Goal: Transaction & Acquisition: Purchase product/service

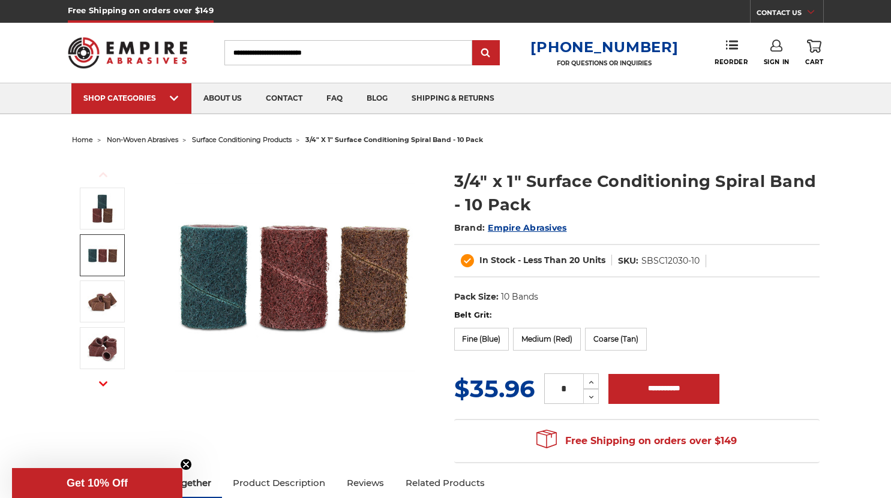
click at [103, 253] on img at bounding box center [103, 256] width 30 height 30
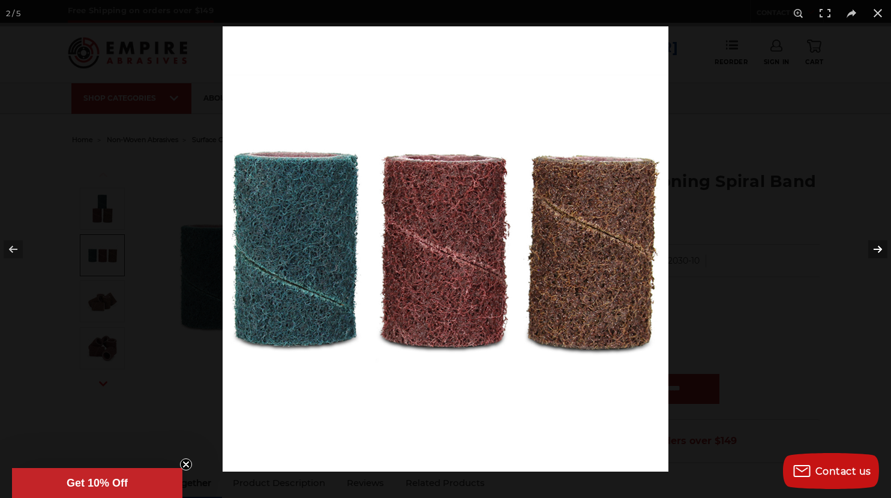
click at [876, 248] on button at bounding box center [870, 250] width 42 height 60
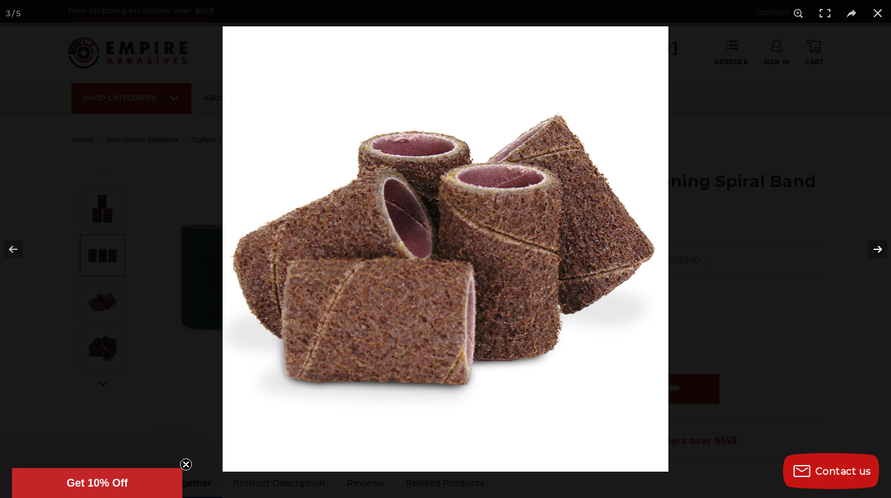
click at [876, 248] on button at bounding box center [870, 250] width 42 height 60
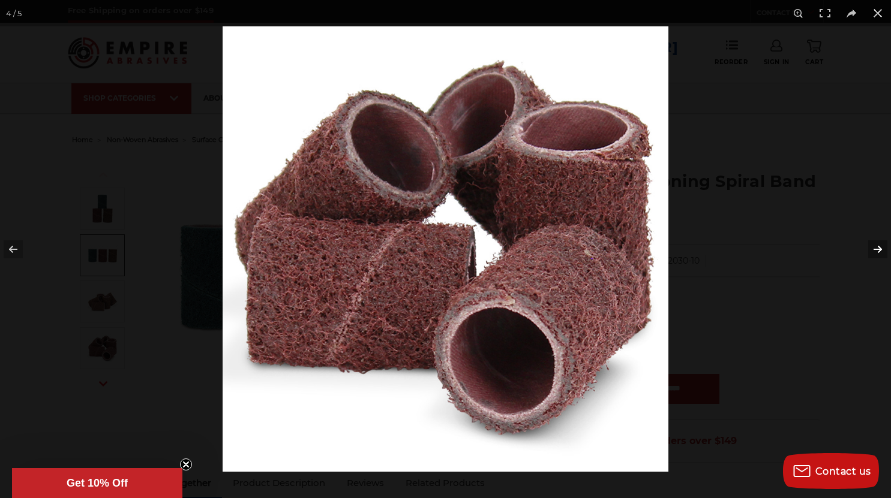
click at [876, 248] on button at bounding box center [870, 250] width 42 height 60
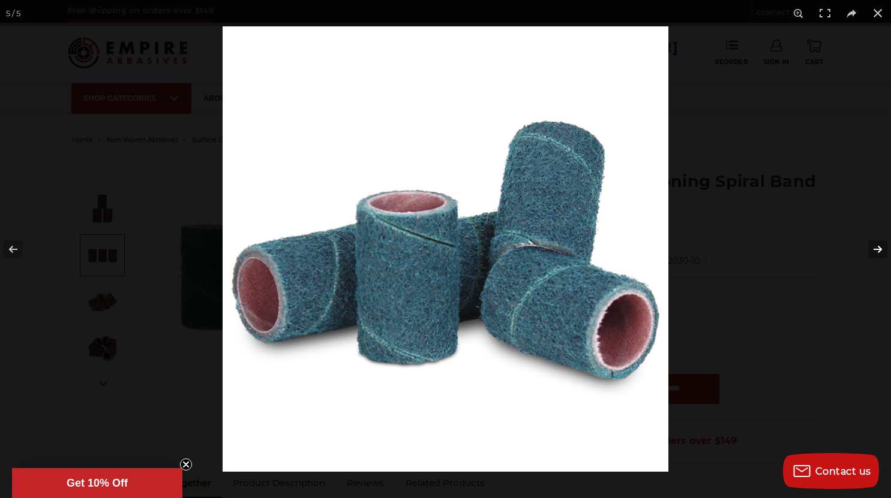
click at [876, 248] on button at bounding box center [870, 250] width 42 height 60
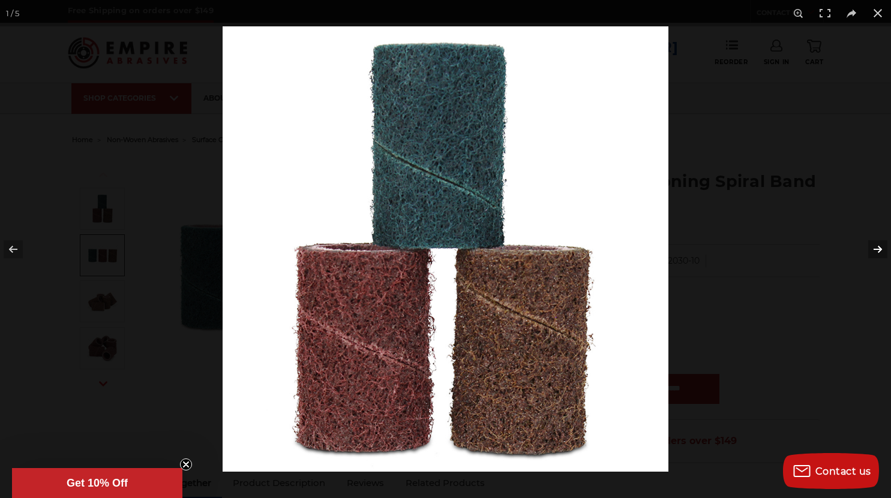
click at [876, 248] on button at bounding box center [870, 250] width 42 height 60
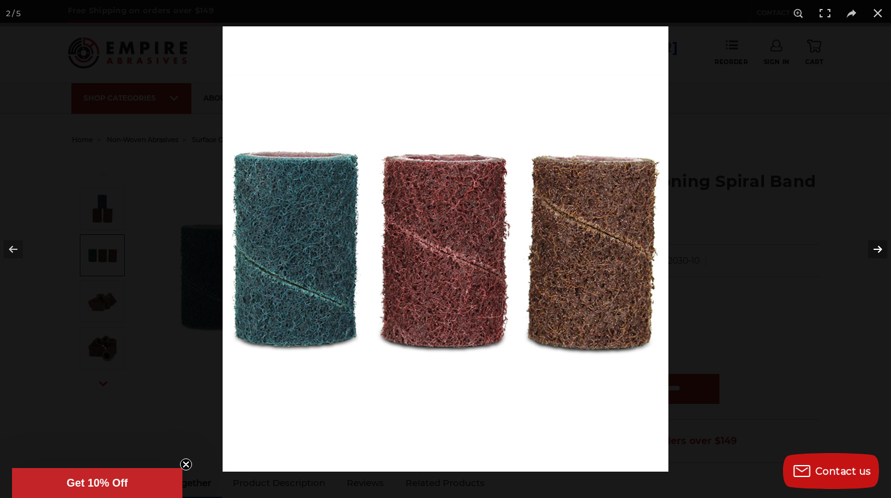
click at [876, 248] on button at bounding box center [870, 250] width 42 height 60
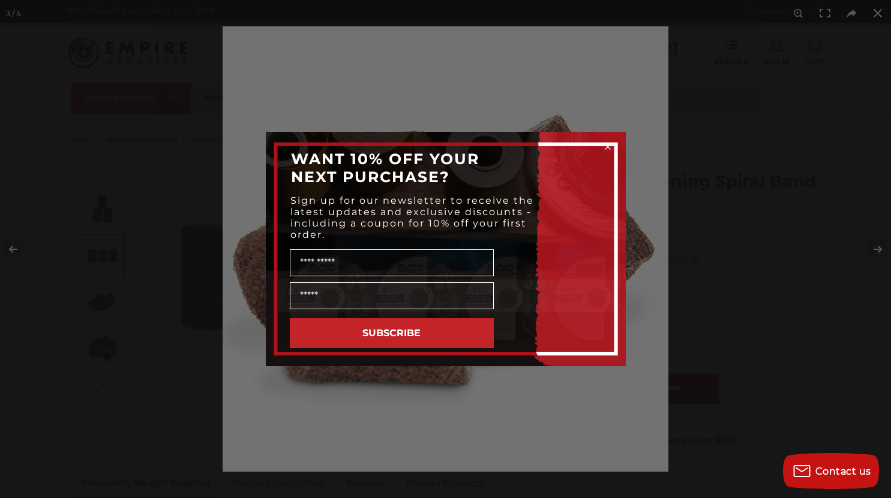
click at [878, 11] on div "Close dialog WANT 10% OFF YOUR NEXT PURCHASE? Sign up for our newsletter to rec…" at bounding box center [445, 249] width 891 height 498
click at [876, 9] on div "Close dialog WANT 10% OFF YOUR NEXT PURCHASE? Sign up for our newsletter to rec…" at bounding box center [445, 249] width 891 height 498
